Goal: Task Accomplishment & Management: Use online tool/utility

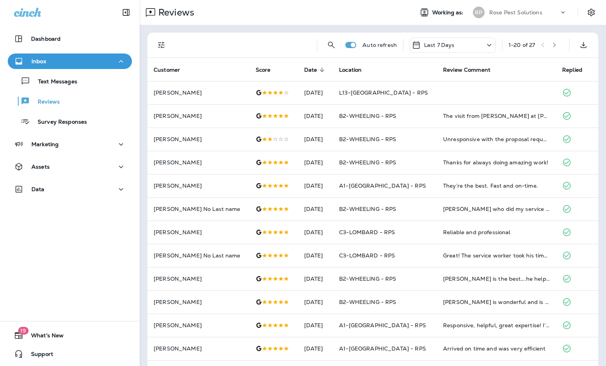
click at [82, 81] on div "Text Messages" at bounding box center [70, 81] width 118 height 12
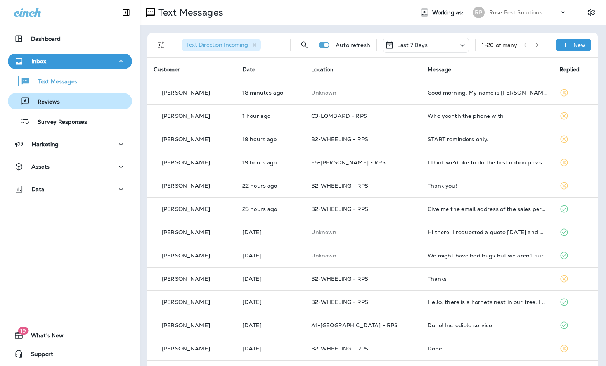
click at [72, 101] on div "Reviews" at bounding box center [70, 101] width 118 height 12
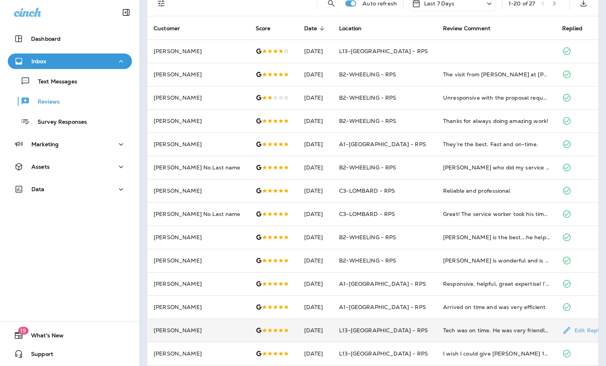
scroll to position [33, 0]
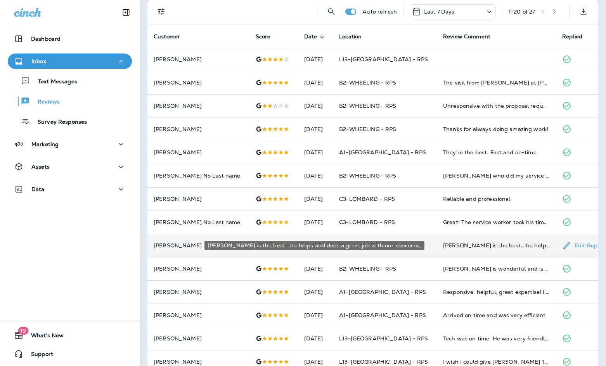
click at [459, 247] on div "[PERSON_NAME] is the best….he helps and does a great job with our concerns." at bounding box center [496, 246] width 107 height 8
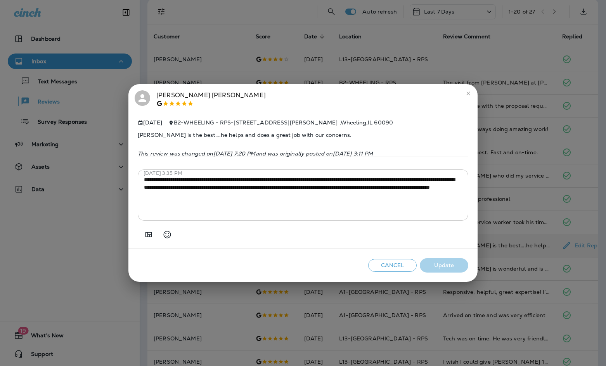
click at [468, 90] on icon "close" at bounding box center [468, 93] width 6 height 6
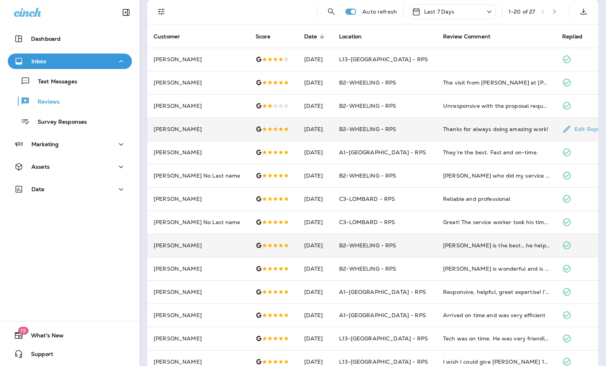
scroll to position [0, 0]
